Goal: Answer question/provide support: Share knowledge or assist other users

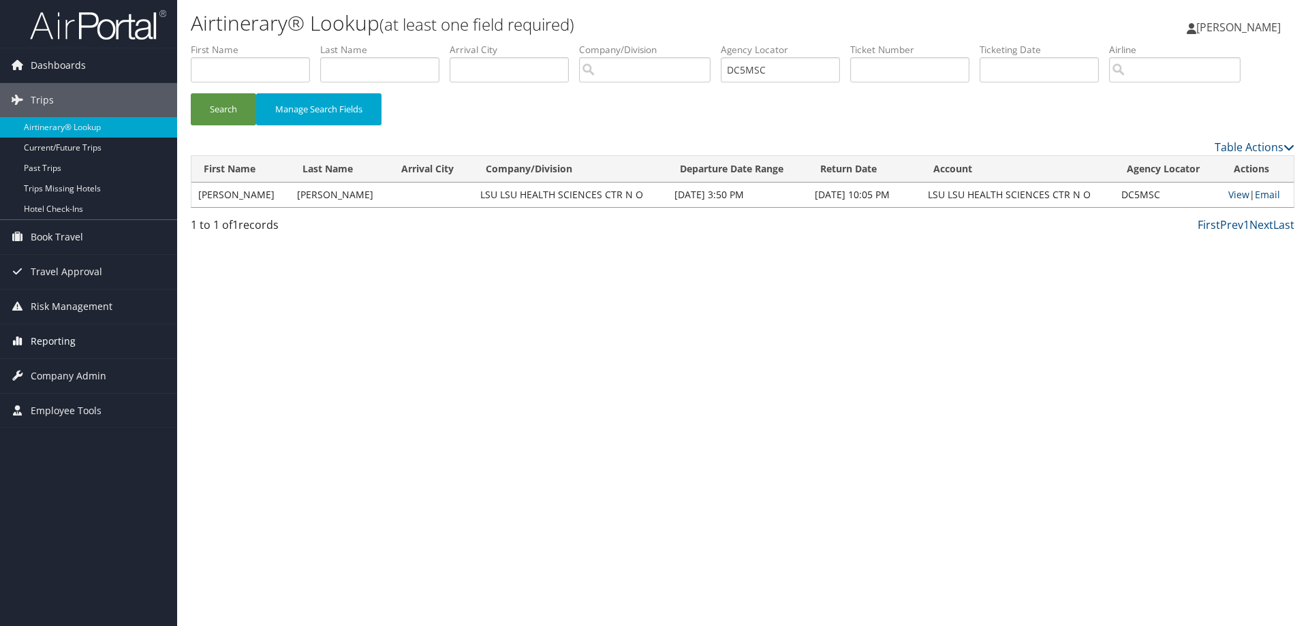
click at [55, 338] on span "Reporting" at bounding box center [53, 341] width 45 height 34
click at [62, 364] on link "Unused Tickets" at bounding box center [88, 368] width 177 height 20
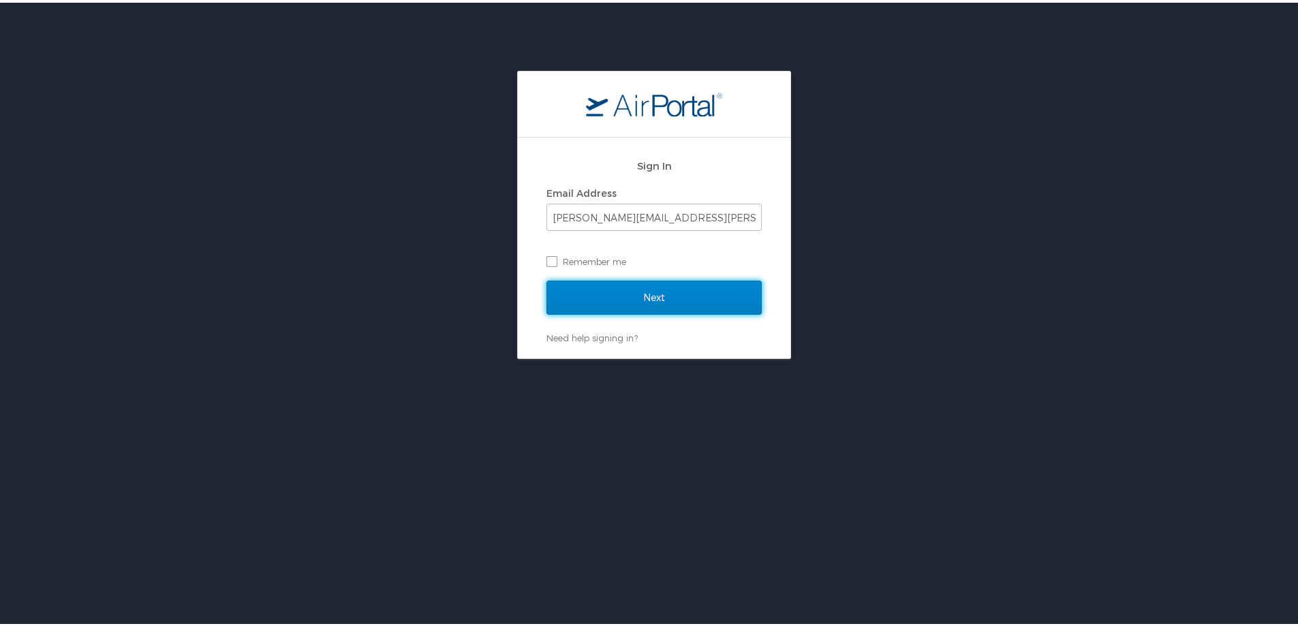
drag, startPoint x: 627, startPoint y: 286, endPoint x: 675, endPoint y: 287, distance: 48.4
click at [626, 287] on input "Next" at bounding box center [653, 295] width 215 height 34
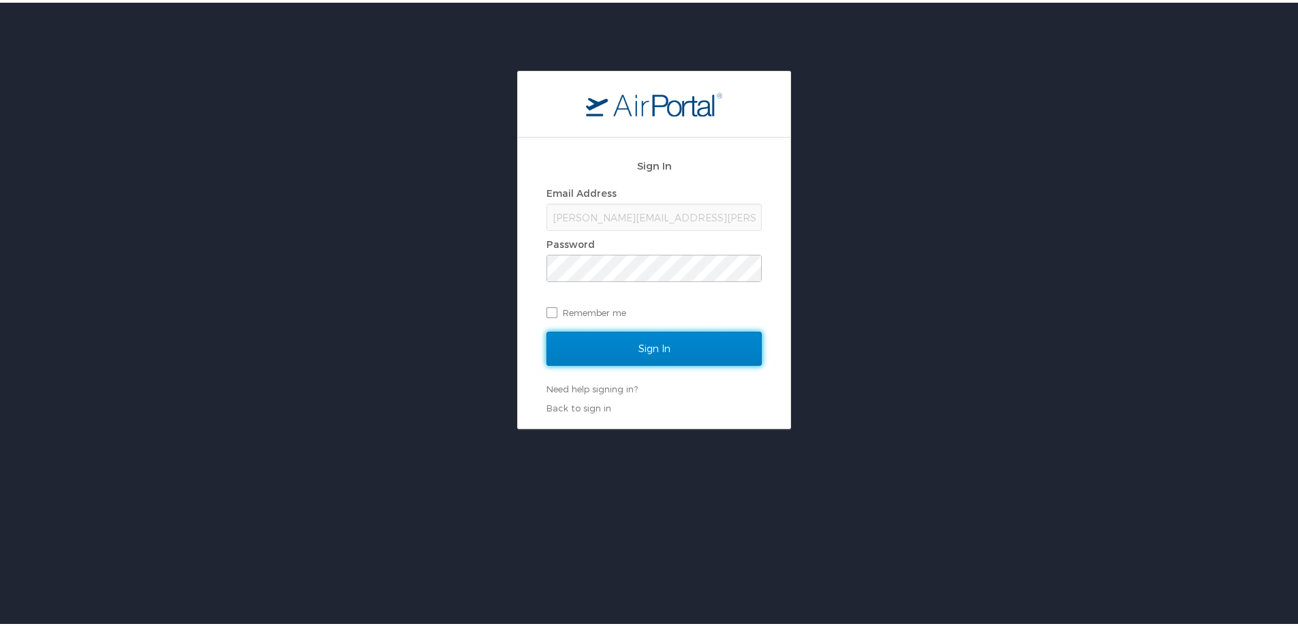
click at [629, 343] on input "Sign In" at bounding box center [653, 346] width 215 height 34
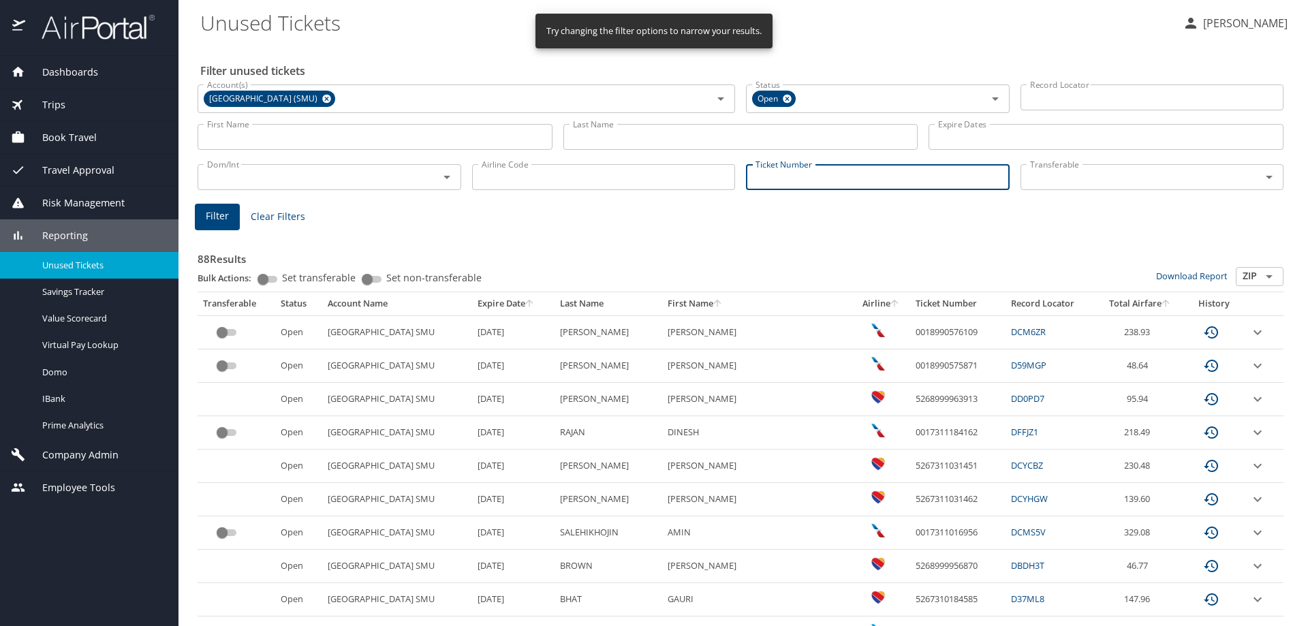
click at [775, 174] on input "Ticket Number" at bounding box center [878, 177] width 264 height 26
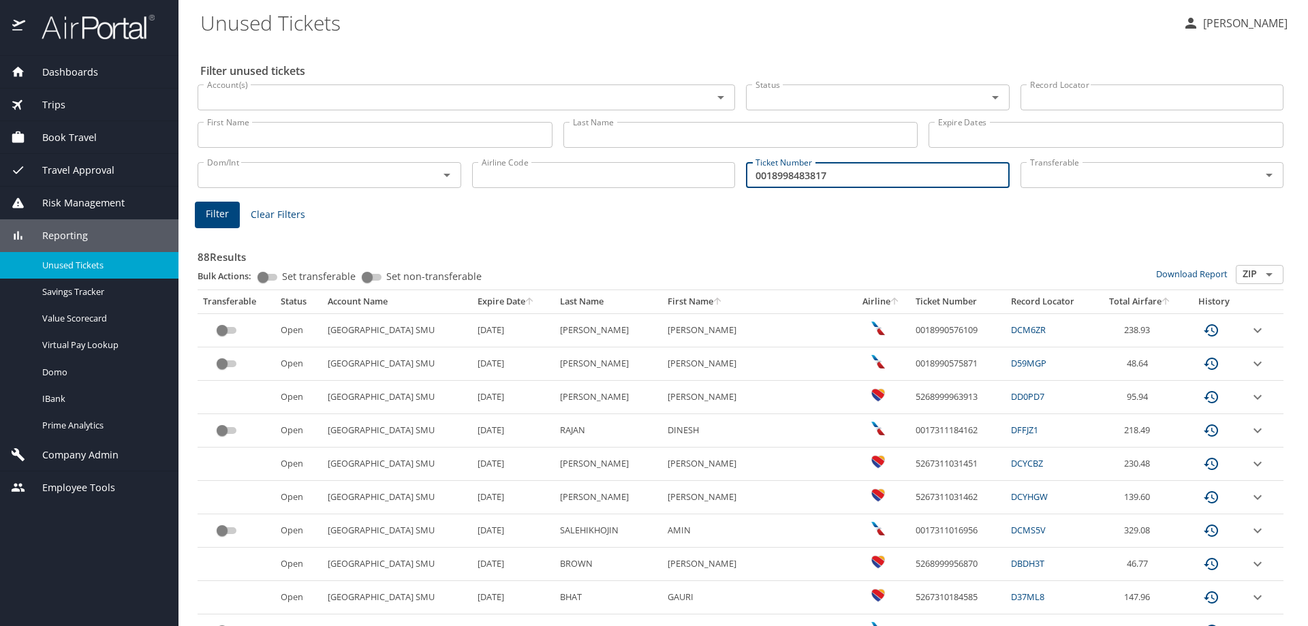
type input "0018998483817"
click at [221, 212] on span "Filter" at bounding box center [217, 214] width 23 height 17
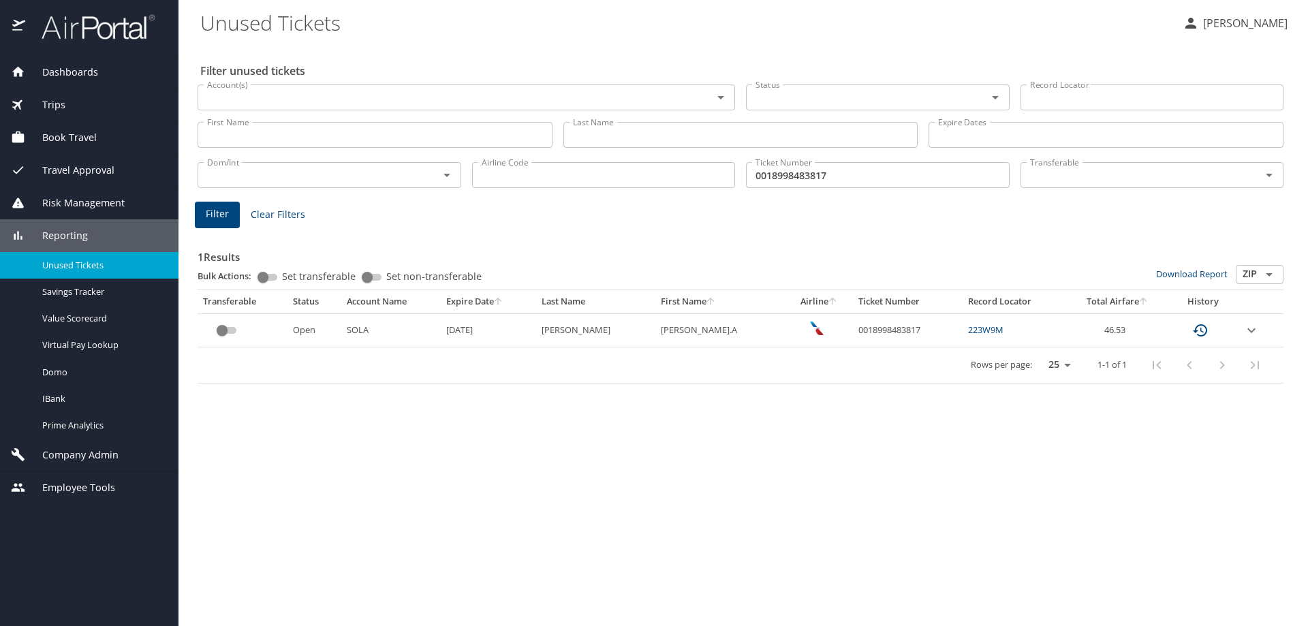
click at [1252, 330] on icon "expand row" at bounding box center [1251, 330] width 16 height 16
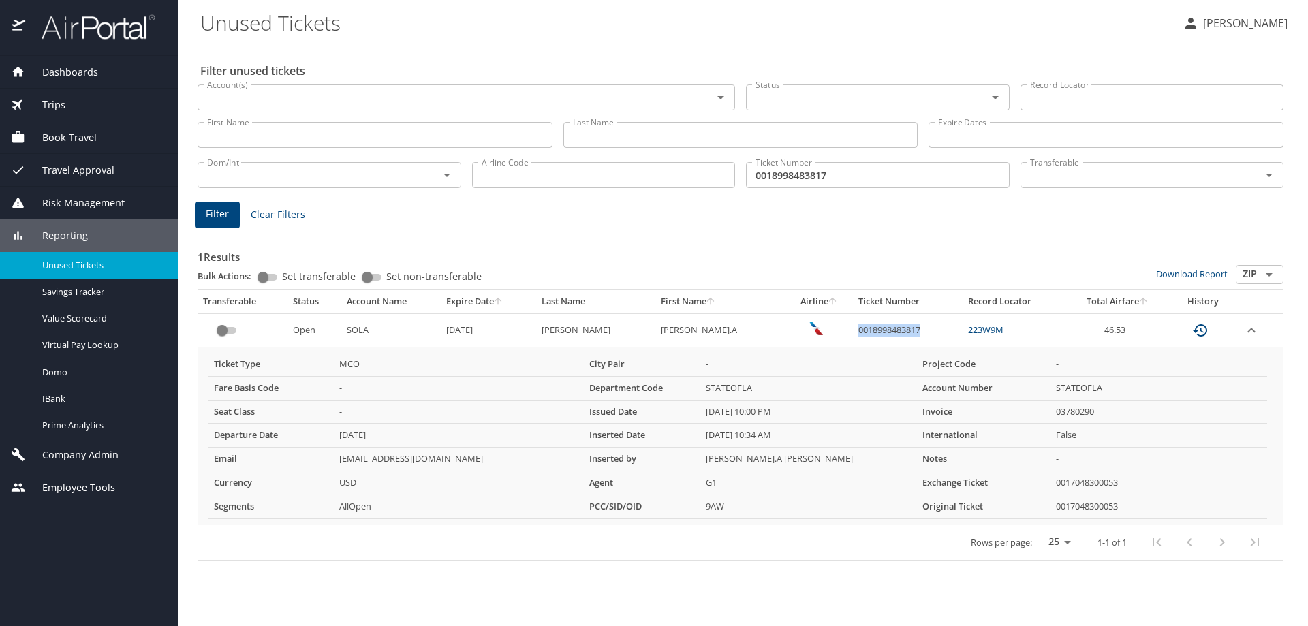
drag, startPoint x: 826, startPoint y: 327, endPoint x: 890, endPoint y: 332, distance: 63.6
click at [890, 332] on td "0018998483817" at bounding box center [908, 329] width 110 height 33
copy td "0018998483817"
click at [82, 102] on div "Trips" at bounding box center [89, 104] width 157 height 15
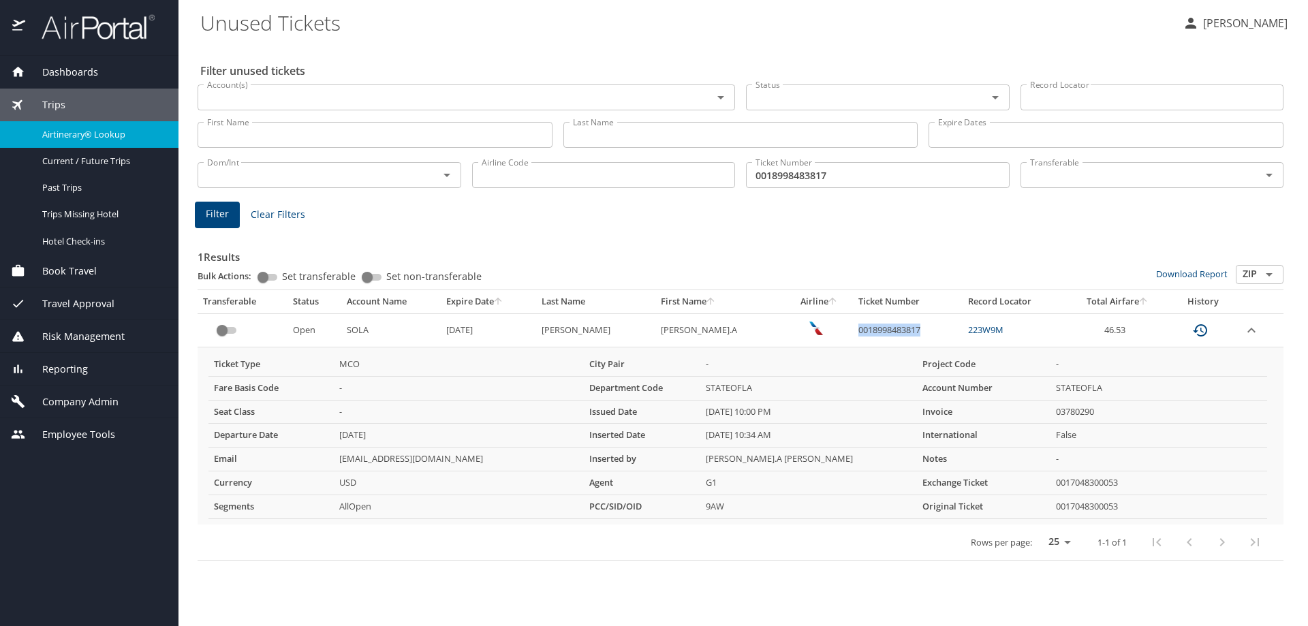
click at [77, 137] on span "Airtinerary® Lookup" at bounding box center [102, 134] width 120 height 13
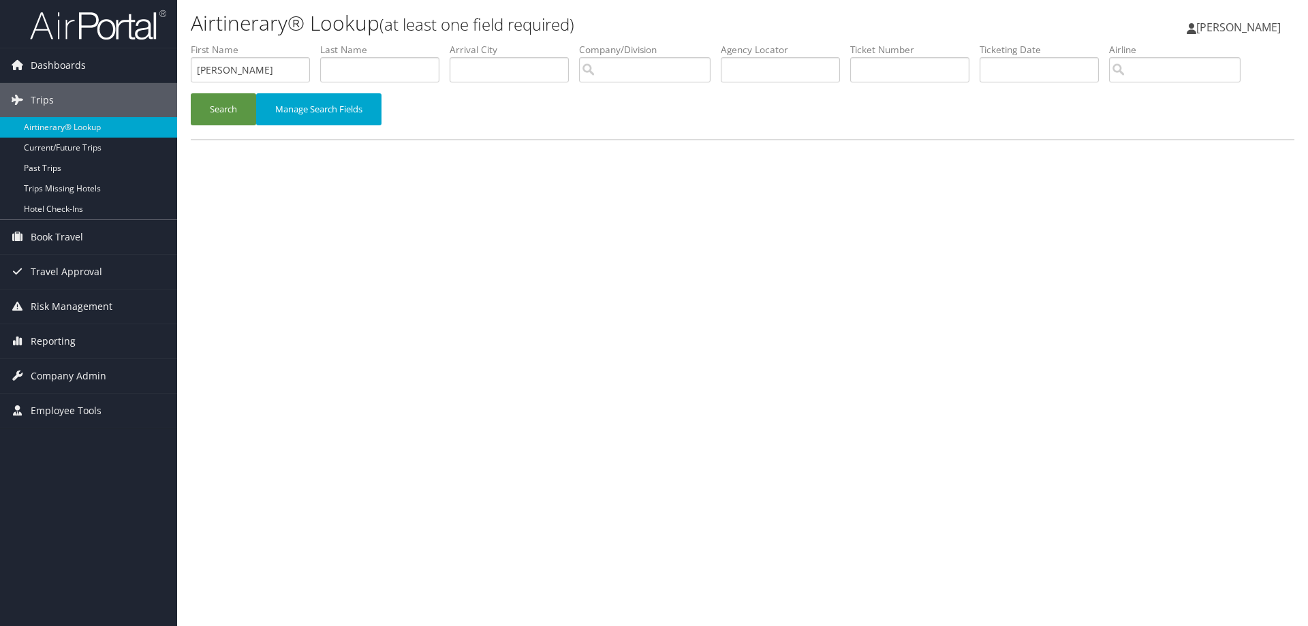
type input "MICHELLE"
type input "DEVINE"
click at [770, 68] on input "text" at bounding box center [780, 69] width 119 height 25
type input "DGM12W"
click at [171, 110] on link "Trips" at bounding box center [88, 100] width 177 height 34
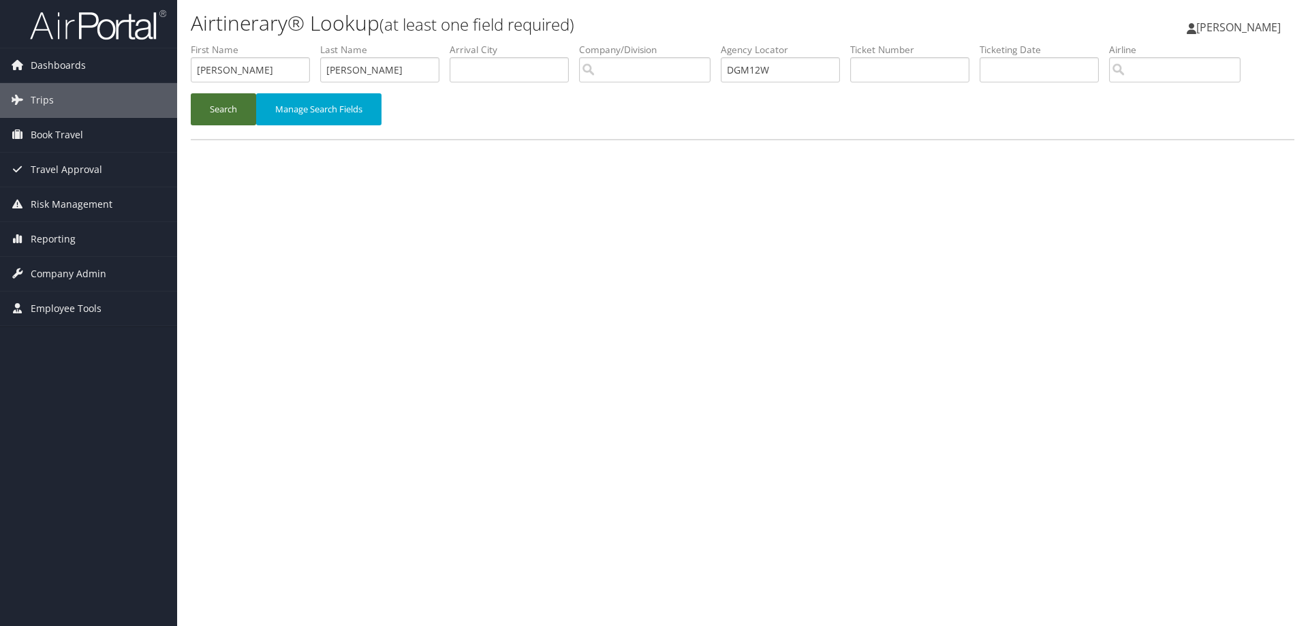
click at [227, 116] on button "Search" at bounding box center [223, 109] width 65 height 32
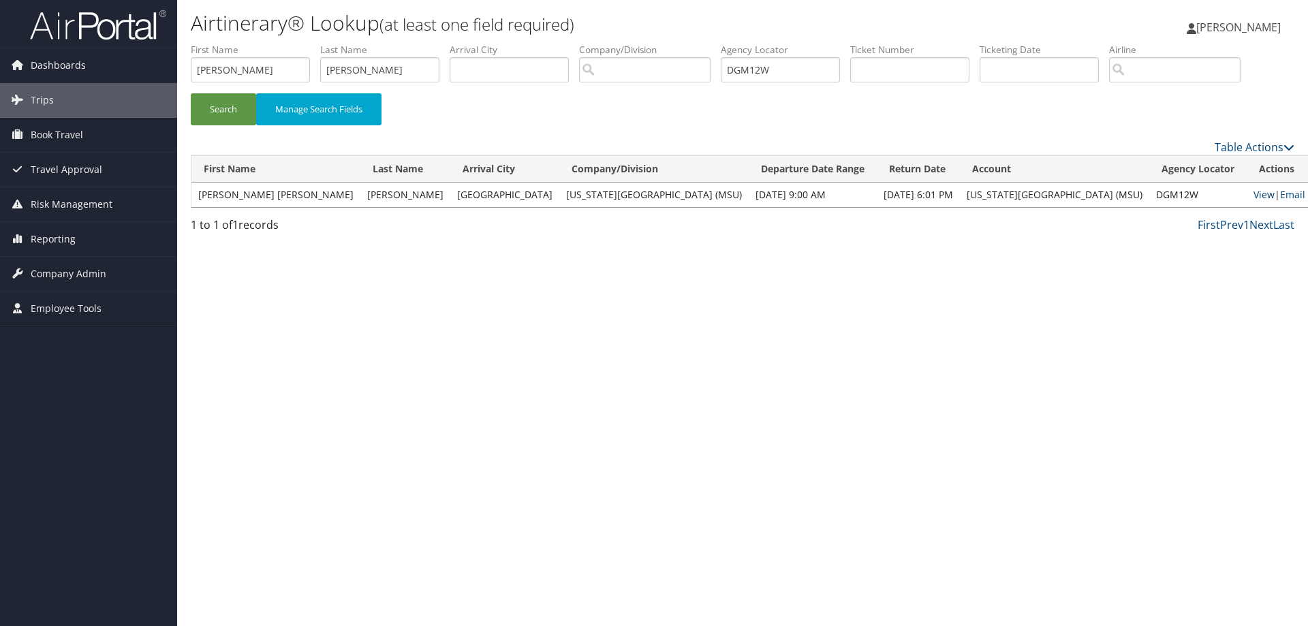
click at [1253, 194] on link "View" at bounding box center [1263, 194] width 21 height 13
click at [1280, 190] on link "Email" at bounding box center [1292, 194] width 25 height 13
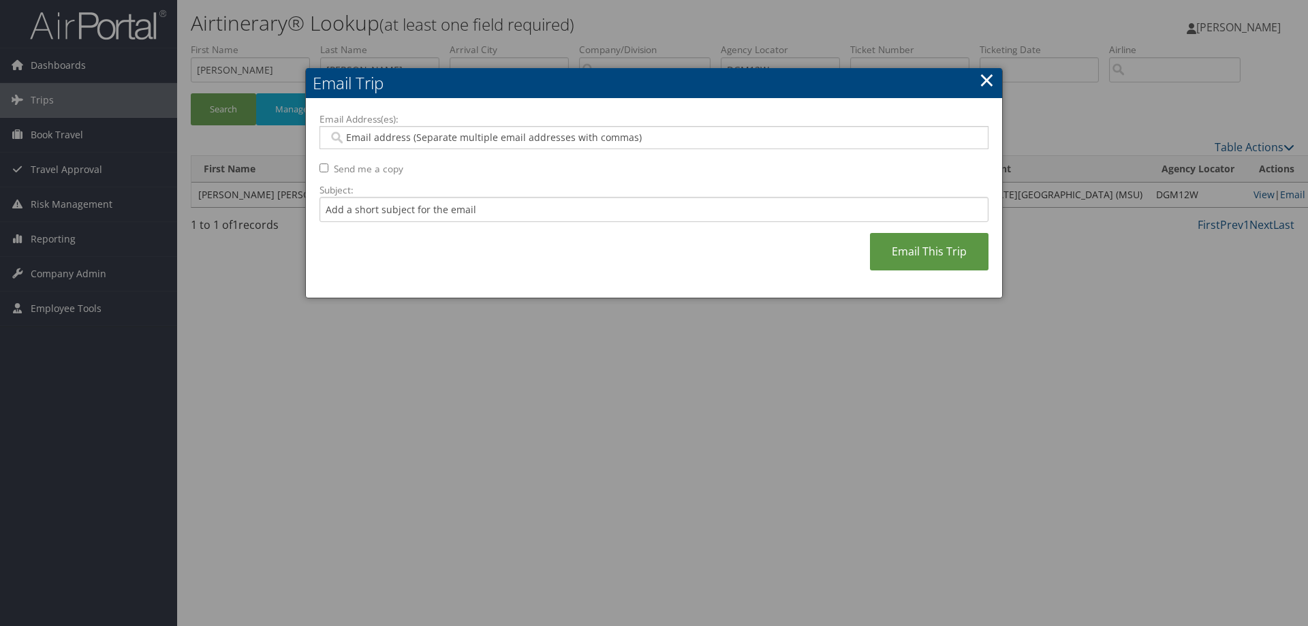
click at [453, 138] on input "Email Address(es):" at bounding box center [653, 138] width 650 height 14
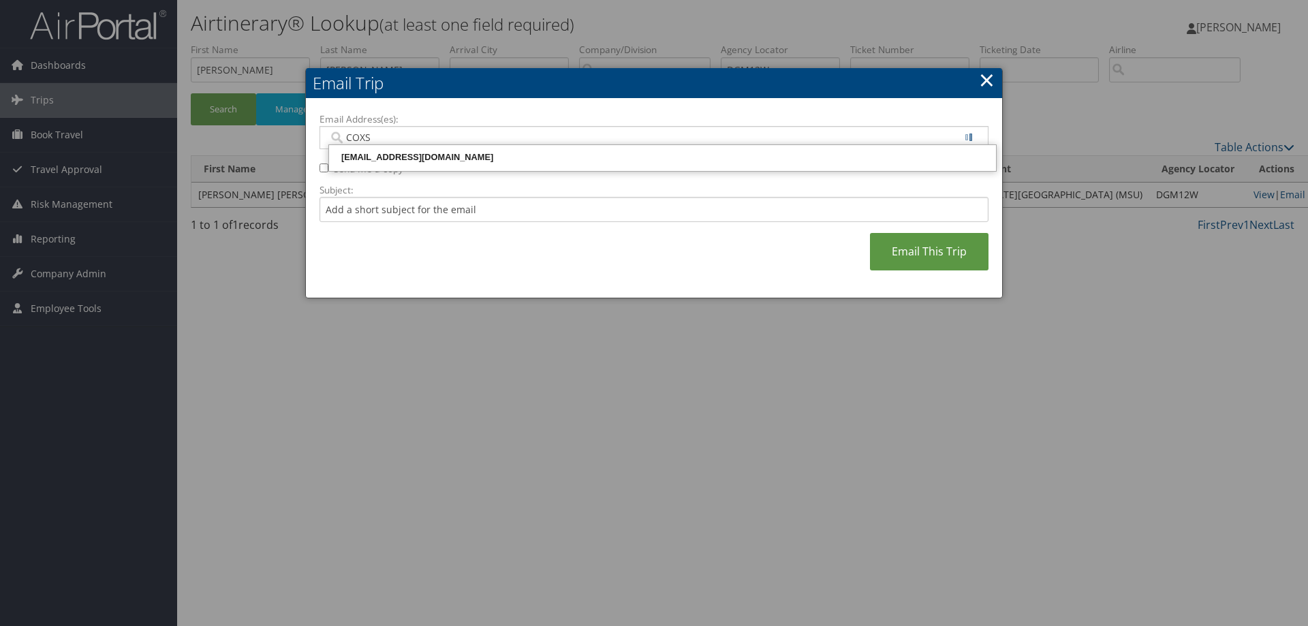
type input "COXSA"
click at [402, 155] on div "COXSA@MSU.EDU" at bounding box center [662, 158] width 663 height 14
type input "COXSA@MSU.EDU"
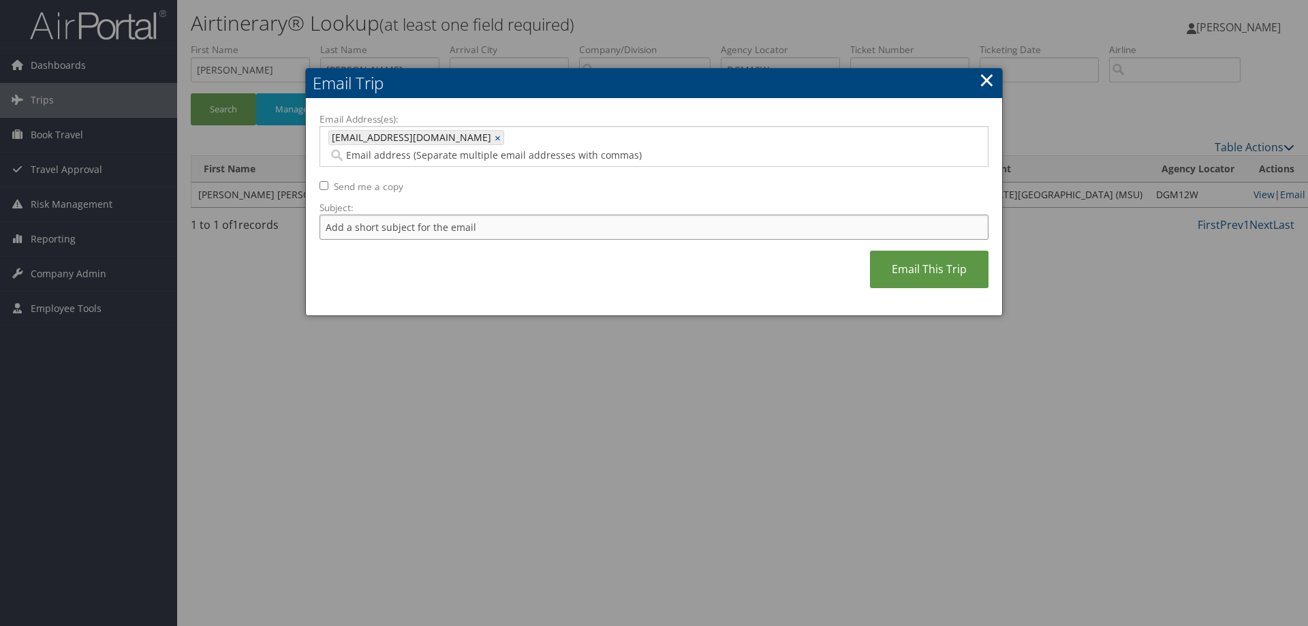
click at [374, 215] on input "Subject:" at bounding box center [653, 227] width 669 height 25
type input "Here is the receipt you requested"
click at [930, 253] on link "Email This Trip" at bounding box center [929, 269] width 119 height 37
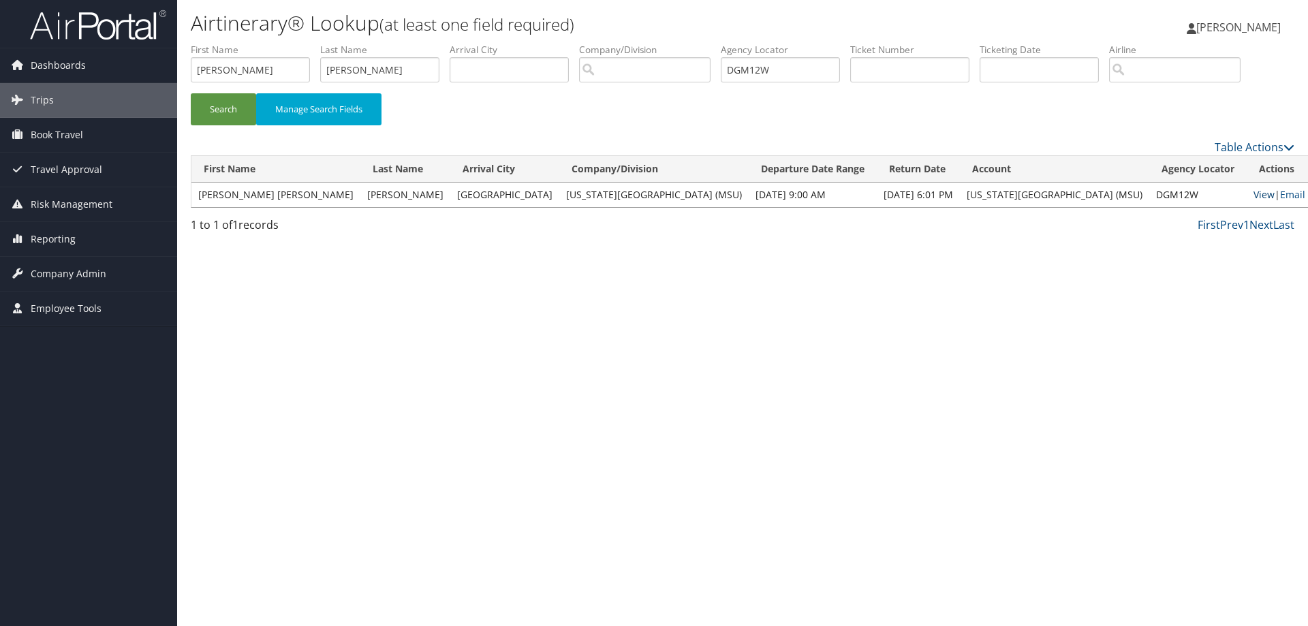
click at [1253, 195] on link "View" at bounding box center [1263, 194] width 21 height 13
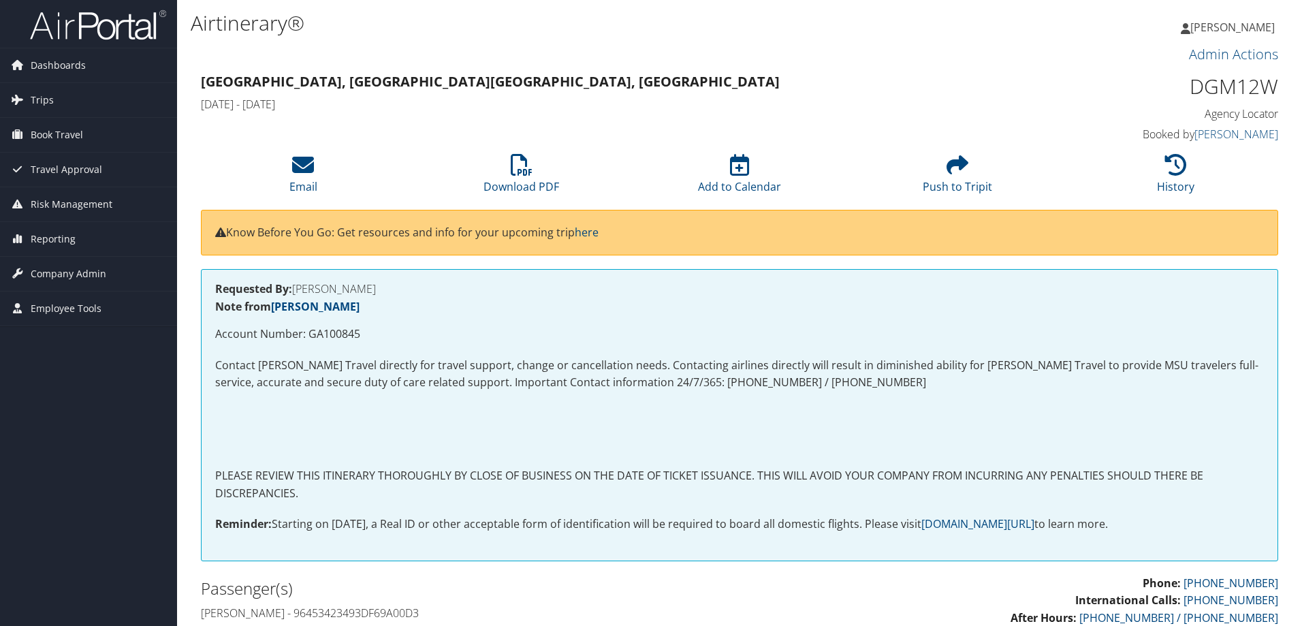
scroll to position [1090, 0]
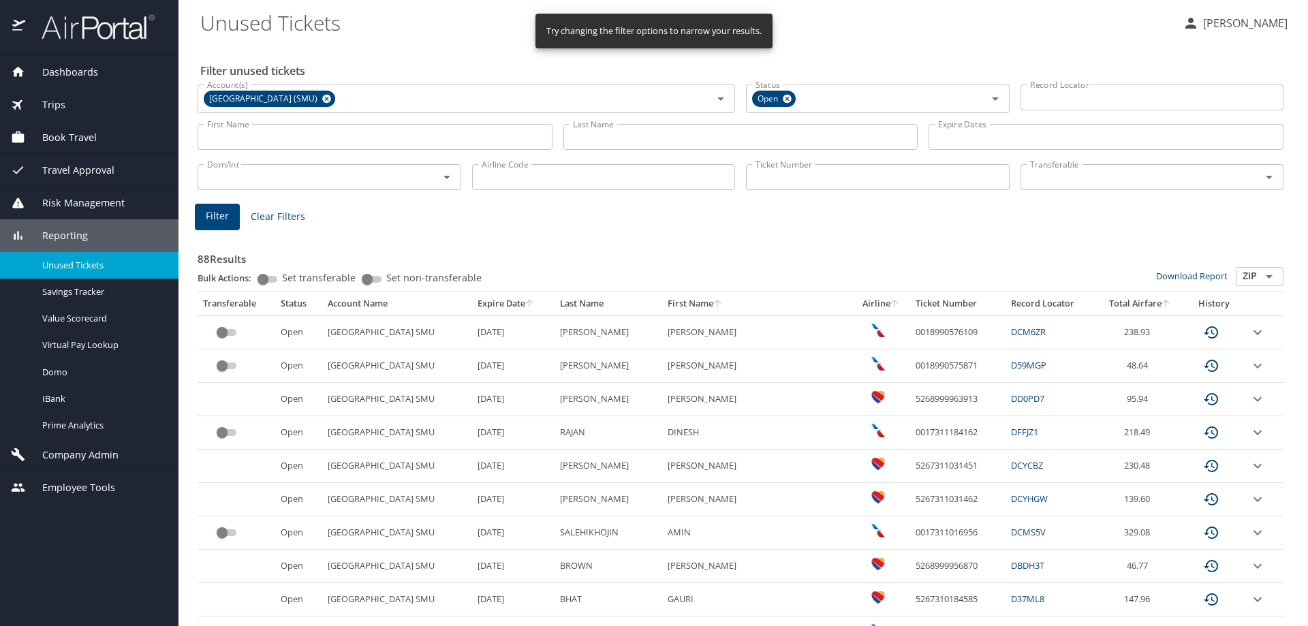
click at [1239, 218] on div "Filter Clear Filters" at bounding box center [740, 217] width 1091 height 27
click at [771, 172] on input "Ticket Number" at bounding box center [878, 177] width 264 height 26
paste input "0018998483817"
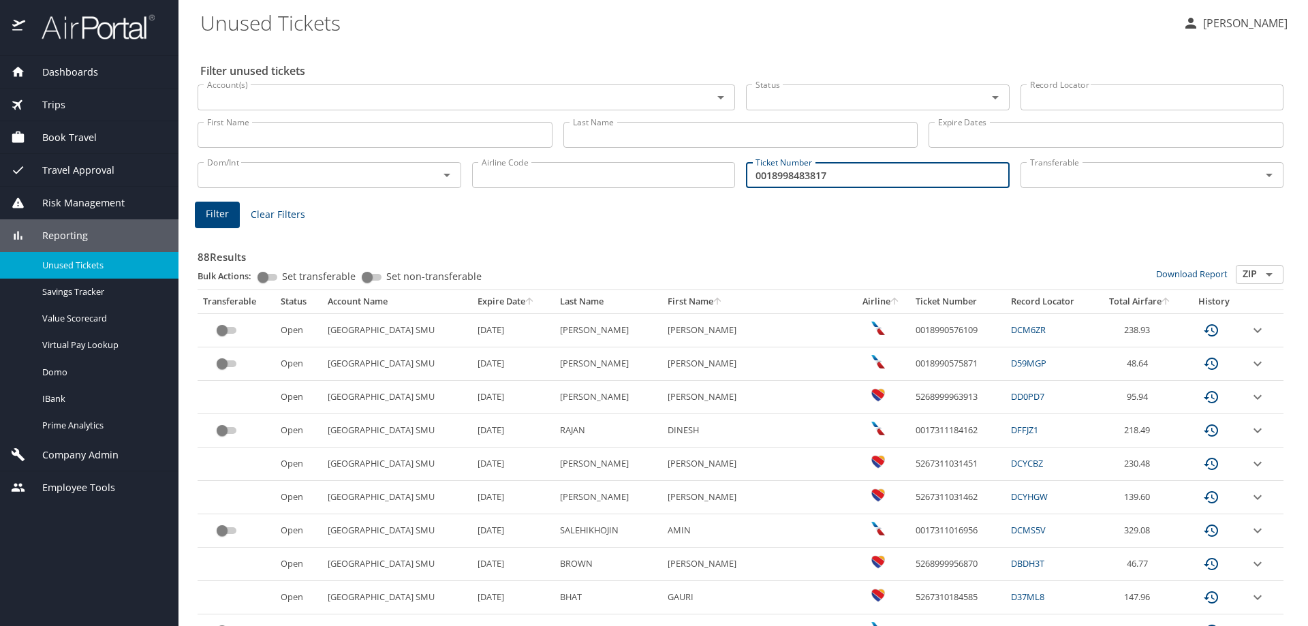
type input "0018998483817"
click at [221, 219] on span "Filter" at bounding box center [217, 214] width 23 height 17
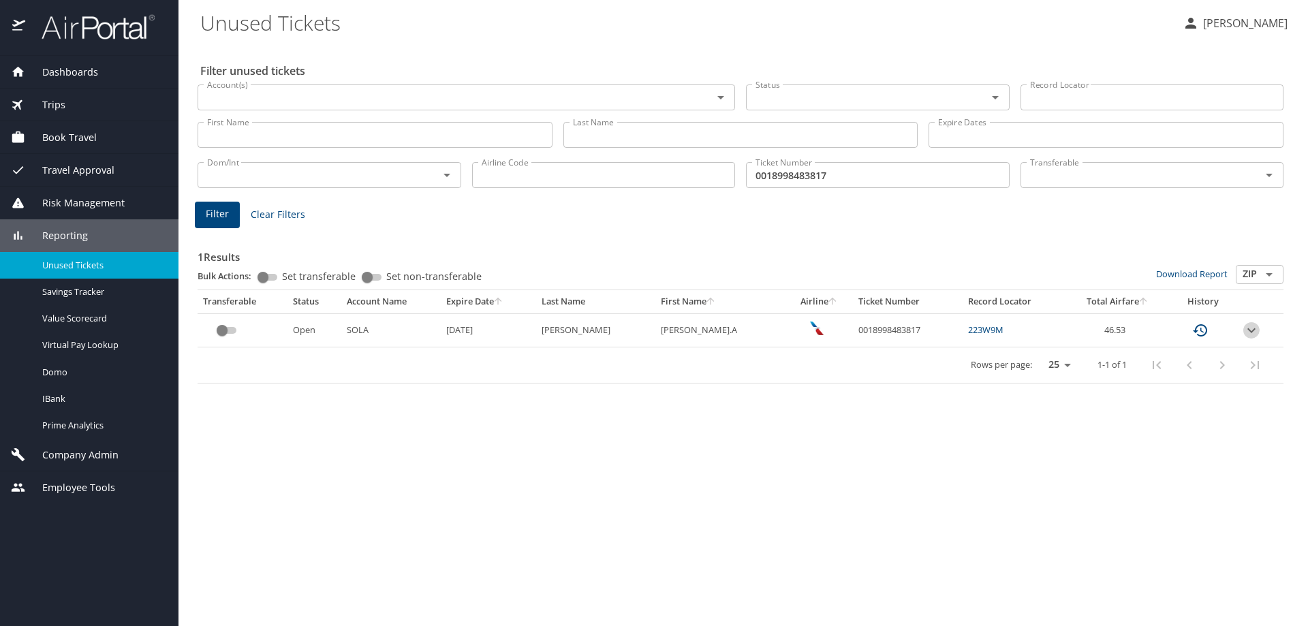
click at [1250, 330] on icon "expand row" at bounding box center [1251, 330] width 8 height 5
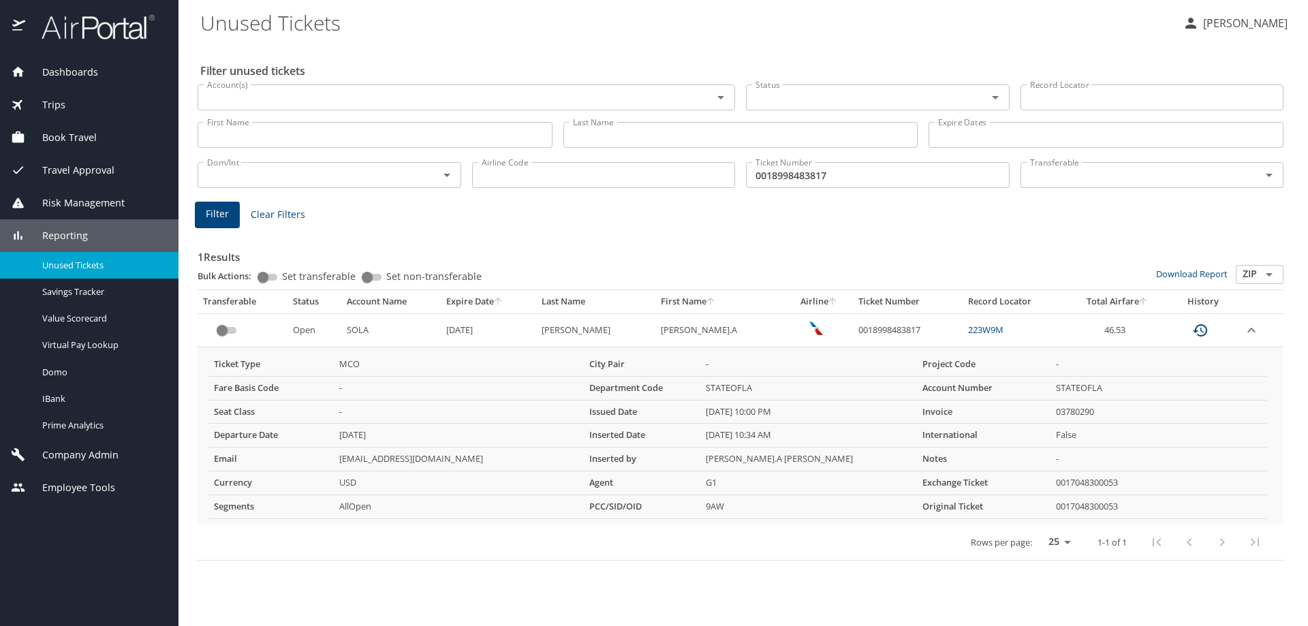
click at [1247, 229] on div "1 Results Bulk Actions: Set transferable Set non-transferable Download Report Z…" at bounding box center [740, 393] width 1097 height 346
